Goal: Book appointment/travel/reservation

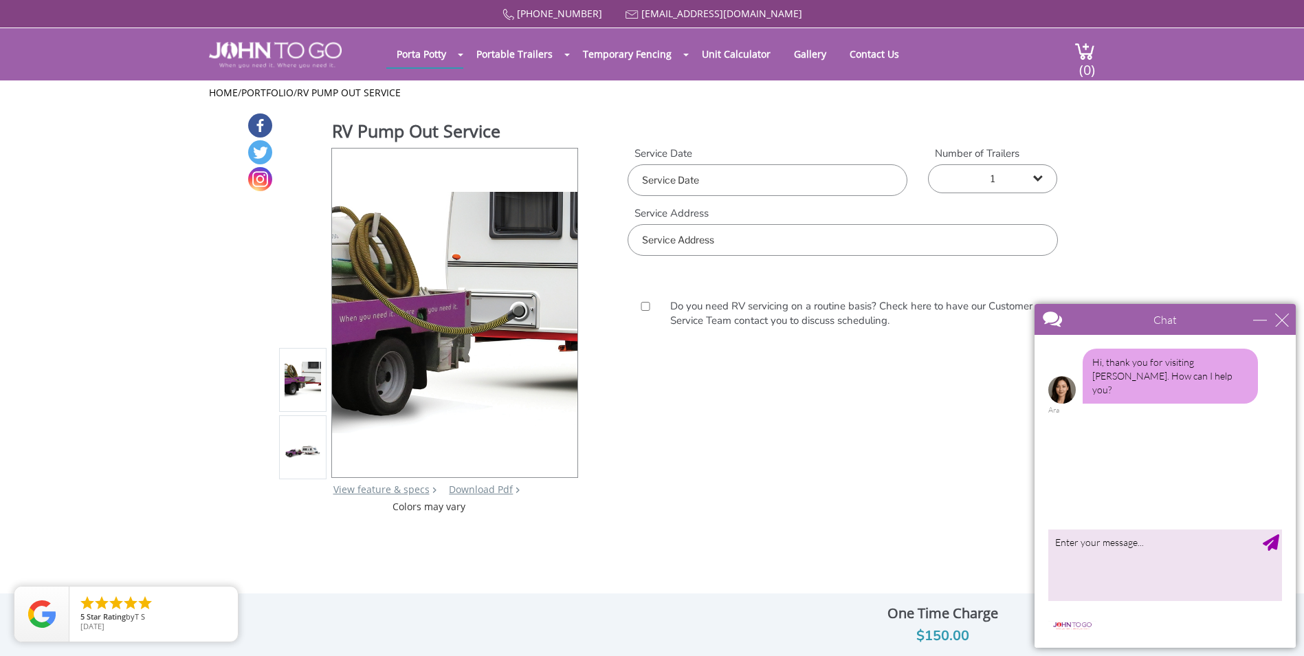
click at [751, 243] on input "text" at bounding box center [841, 240] width 429 height 32
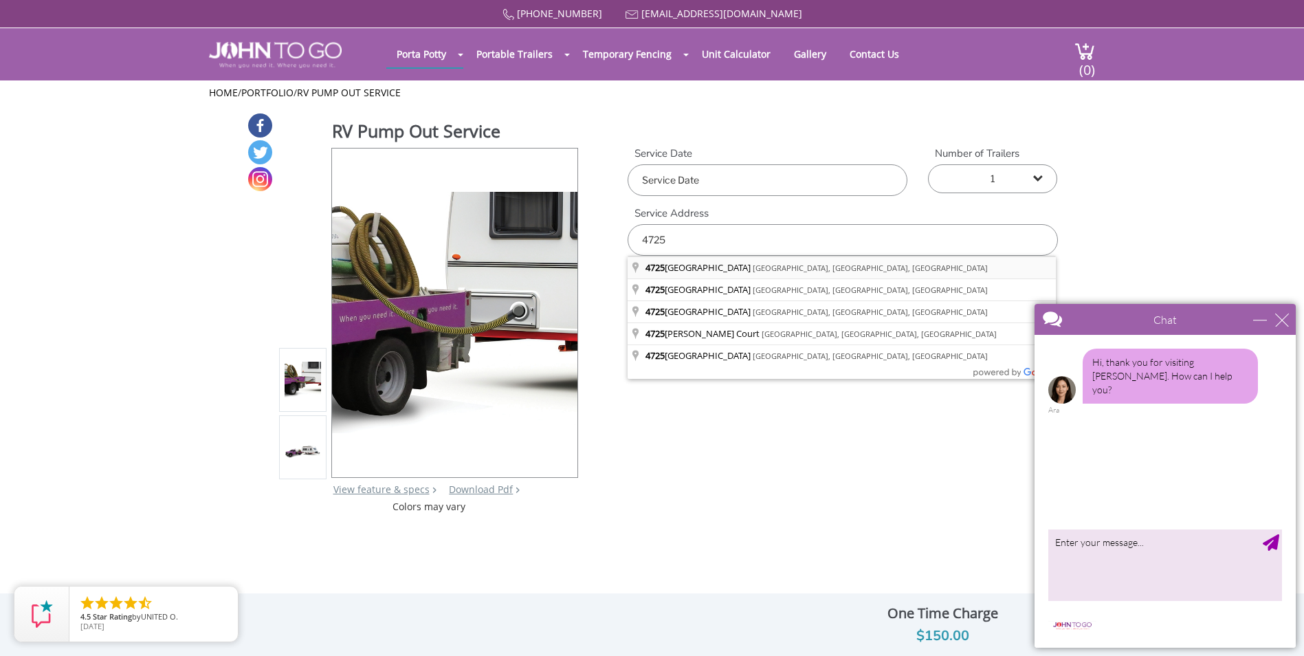
type input "[STREET_ADDRESS]"
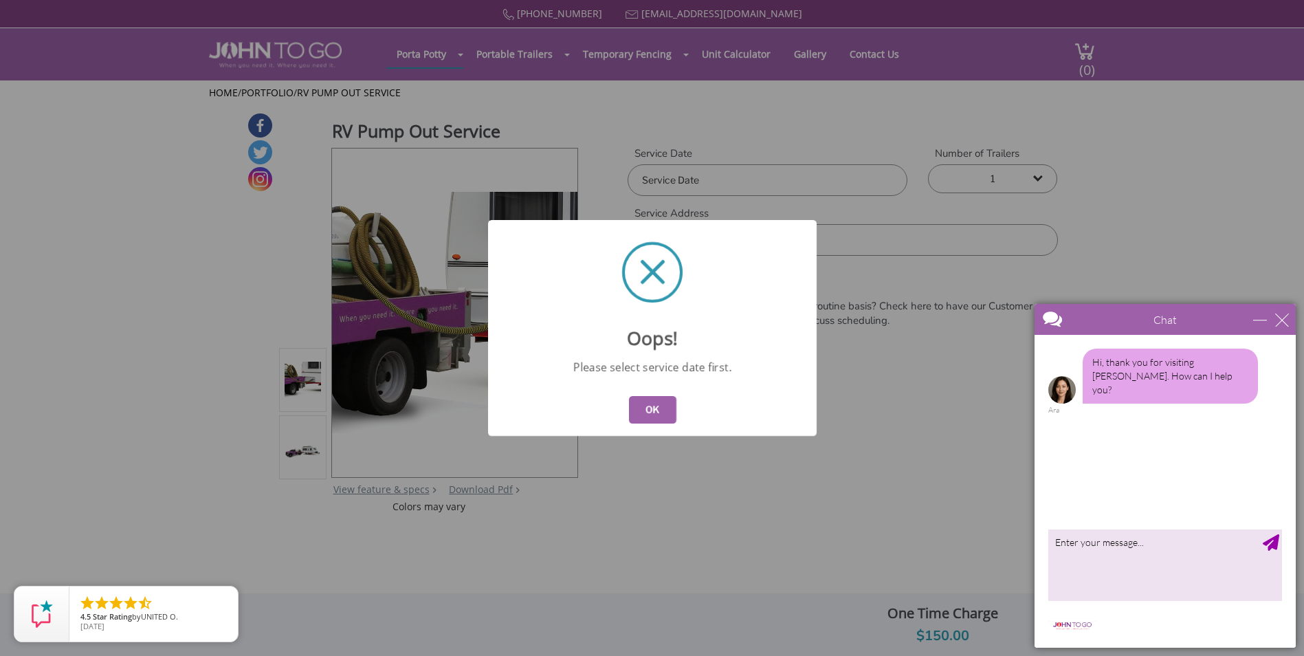
click at [655, 409] on button "OK" at bounding box center [651, 409] width 47 height 27
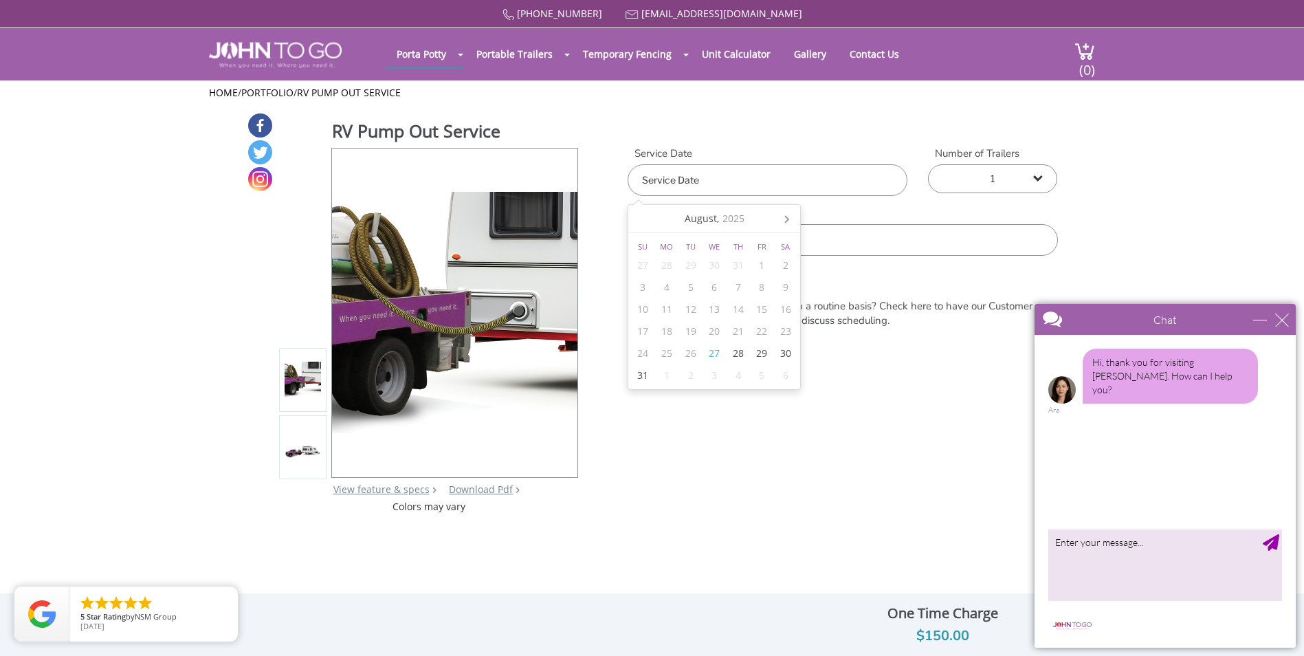
click at [728, 172] on input "text" at bounding box center [767, 180] width 280 height 32
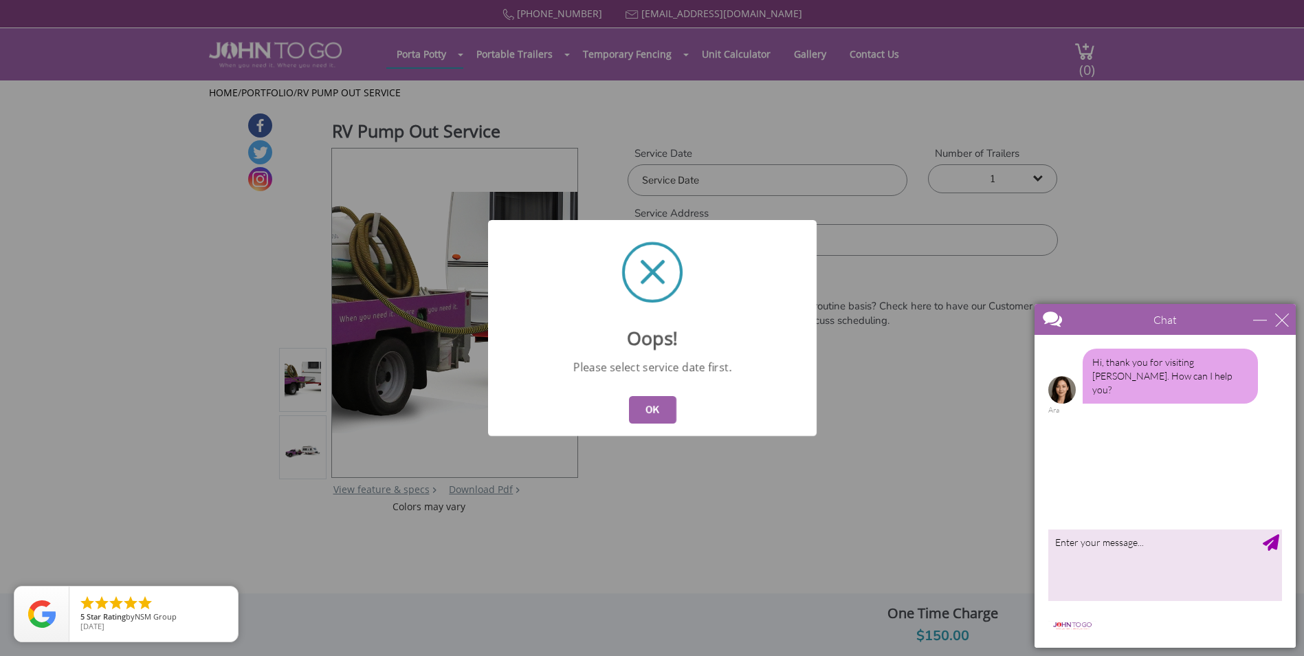
click at [651, 407] on button "OK" at bounding box center [651, 409] width 47 height 27
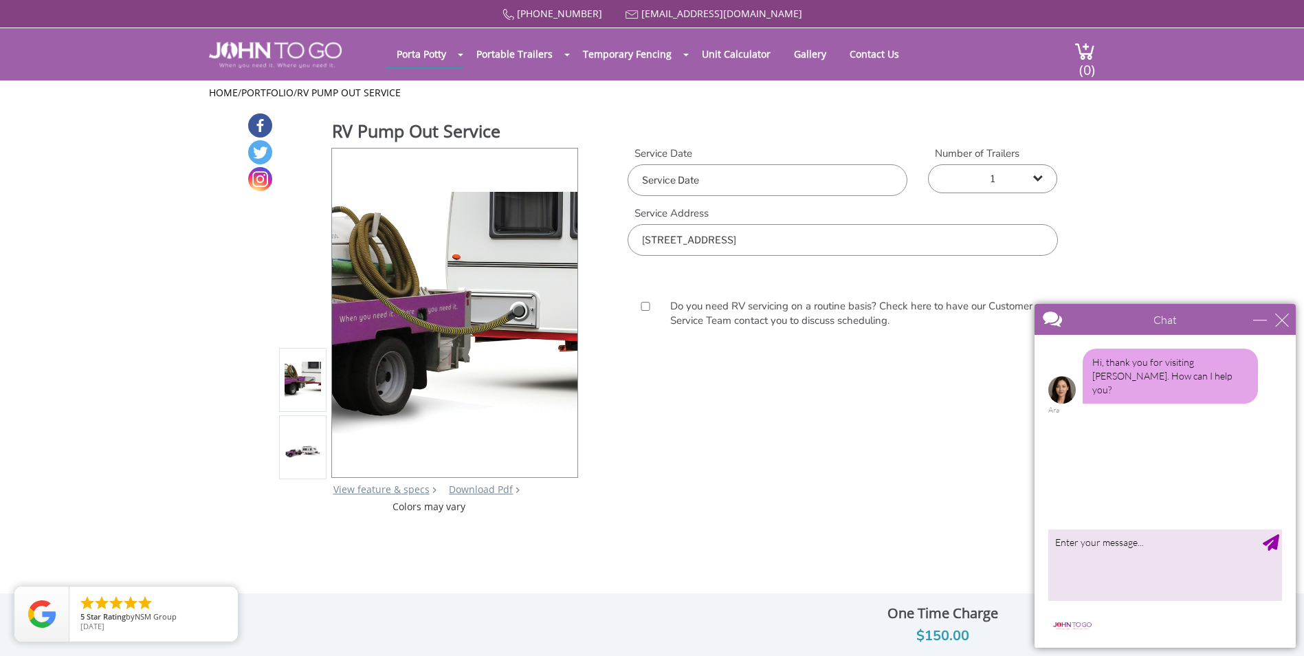
click at [742, 176] on input "text" at bounding box center [767, 180] width 280 height 32
click at [740, 353] on div "28" at bounding box center [738, 353] width 24 height 22
type input "[DATE]"
click at [1062, 219] on div "RV Pump Out Service View feature & specs Download Pdf Product PDF Addon PDF Col…" at bounding box center [652, 312] width 1304 height 401
click at [1277, 324] on div "close" at bounding box center [1282, 320] width 14 height 14
